Goal: Task Accomplishment & Management: Manage account settings

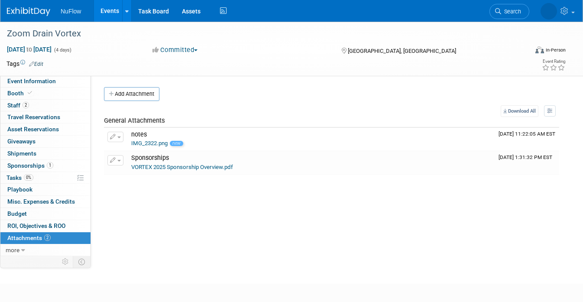
click at [108, 10] on link "Events" at bounding box center [110, 11] width 32 height 22
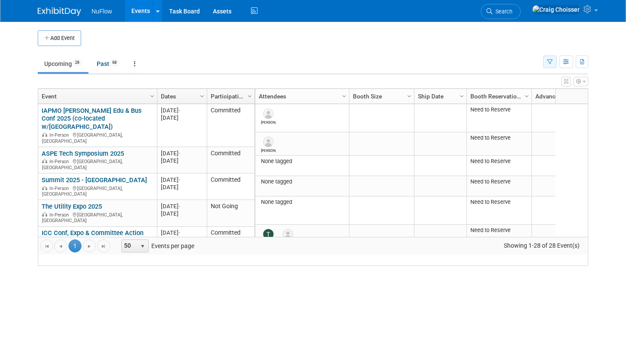
click at [549, 64] on icon "button" at bounding box center [550, 62] width 6 height 6
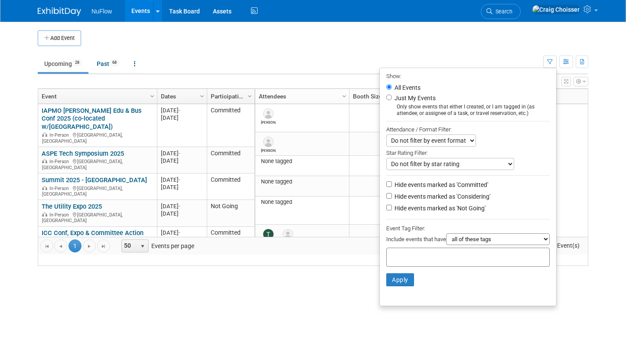
click at [390, 191] on li "Hide events marked as 'Considering'" at bounding box center [468, 197] width 176 height 12
click at [388, 193] on input "Hide events marked as 'Considering'" at bounding box center [389, 196] width 6 height 6
checkbox input "true"
click at [388, 205] on input "Hide events marked as 'Not Going'" at bounding box center [389, 208] width 6 height 6
checkbox input "true"
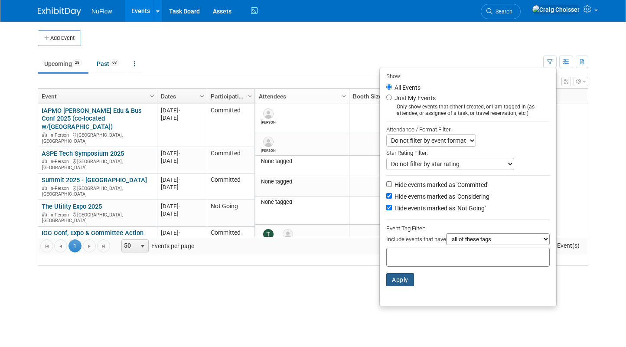
click at [392, 273] on button "Apply" at bounding box center [400, 279] width 28 height 13
